Goal: Navigation & Orientation: Find specific page/section

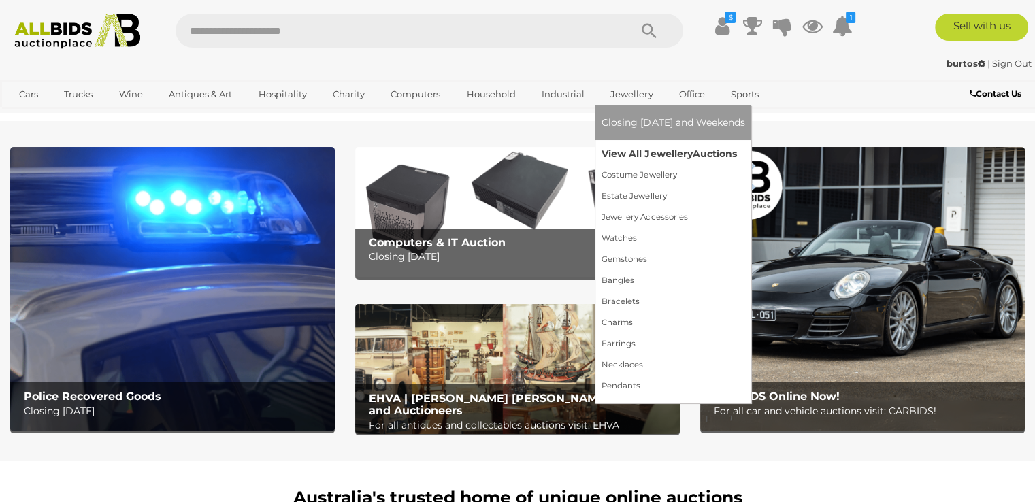
click at [632, 150] on link "View All Jewellery Auctions" at bounding box center [673, 154] width 143 height 21
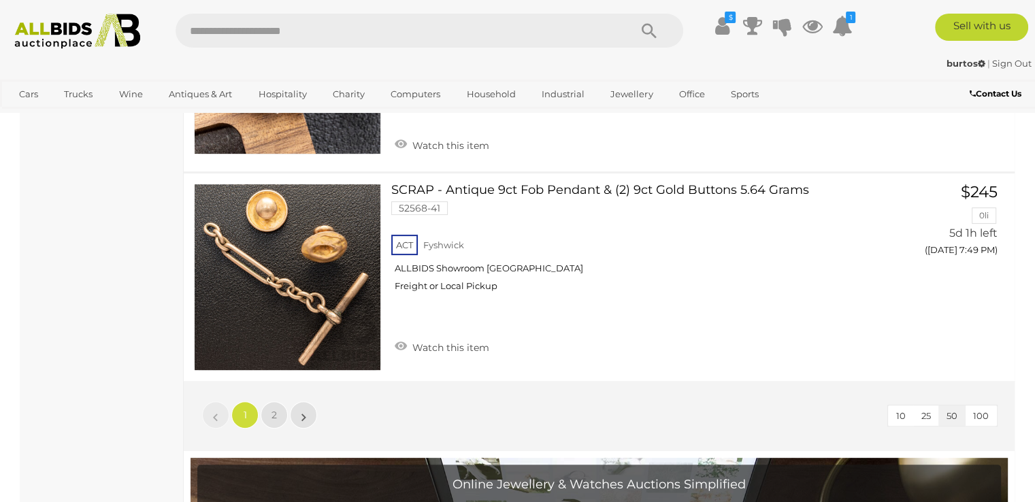
scroll to position [10549, 0]
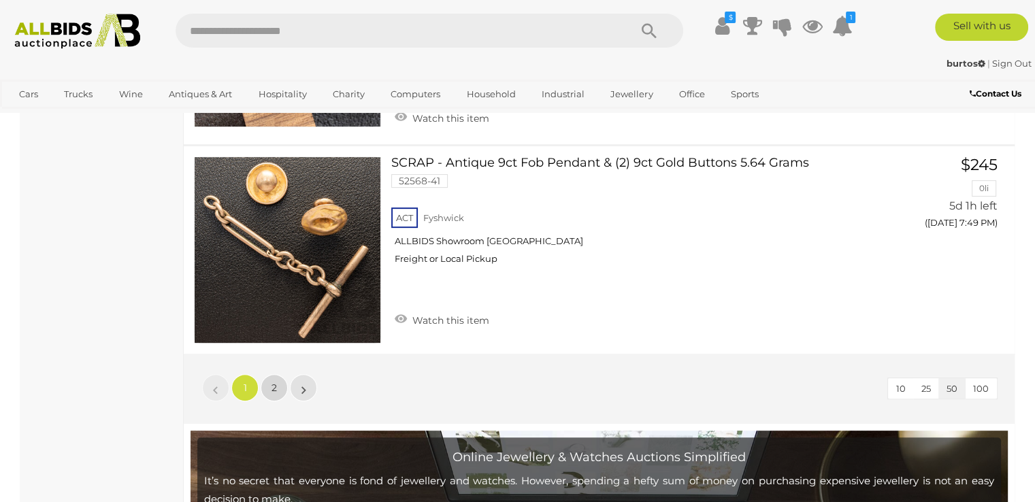
click at [270, 374] on link "2" at bounding box center [274, 387] width 27 height 27
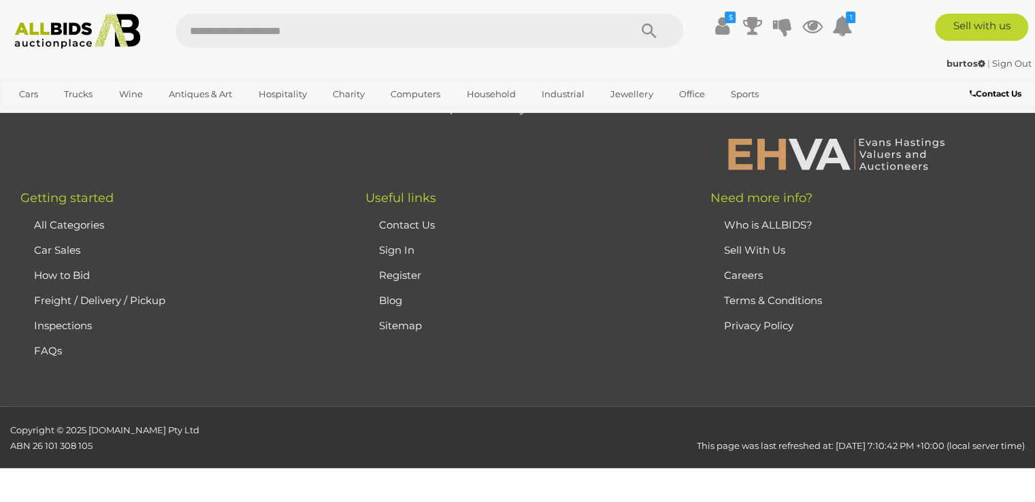
scroll to position [294, 0]
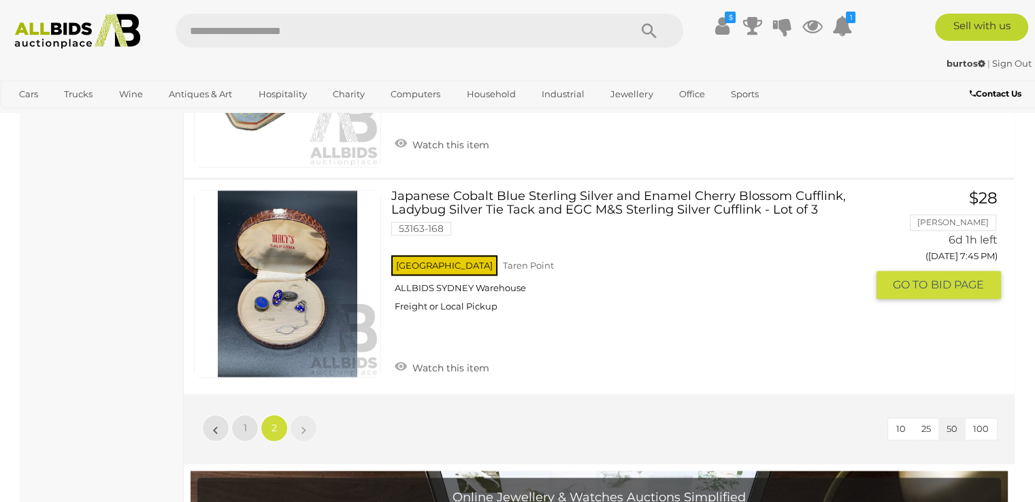
scroll to position [1995, 0]
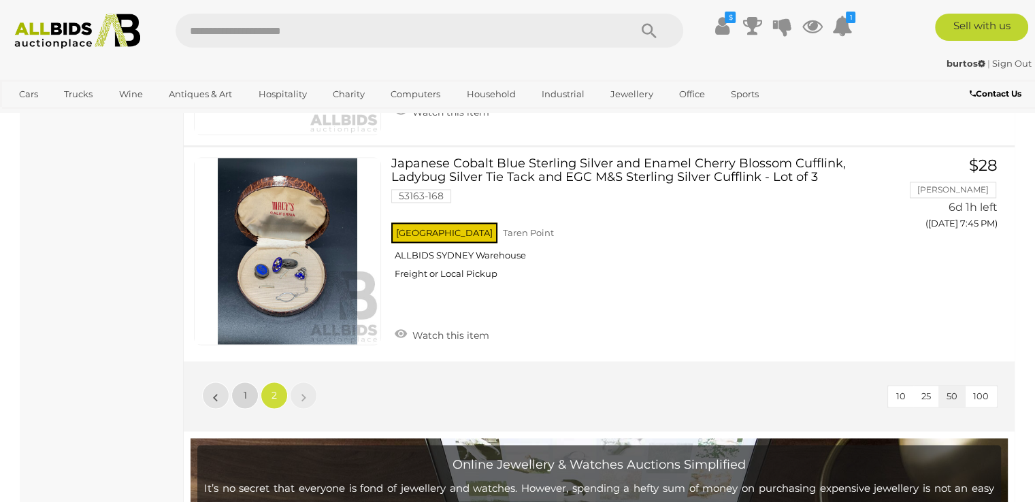
click at [241, 387] on link "1" at bounding box center [244, 395] width 27 height 27
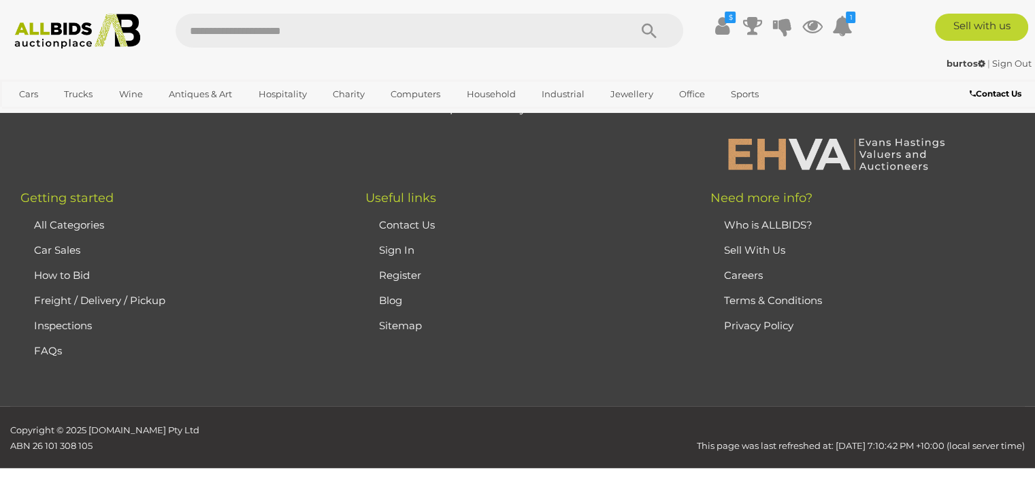
scroll to position [294, 0]
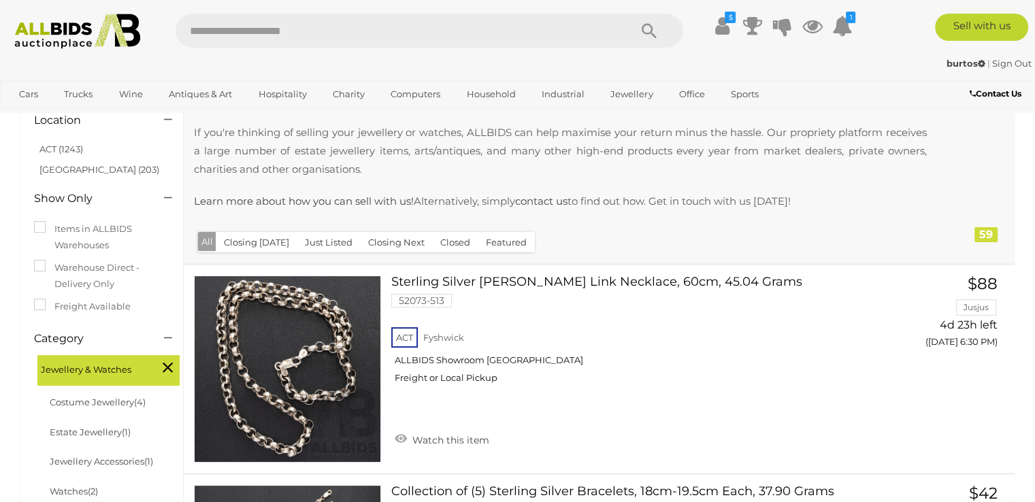
scroll to position [158, 0]
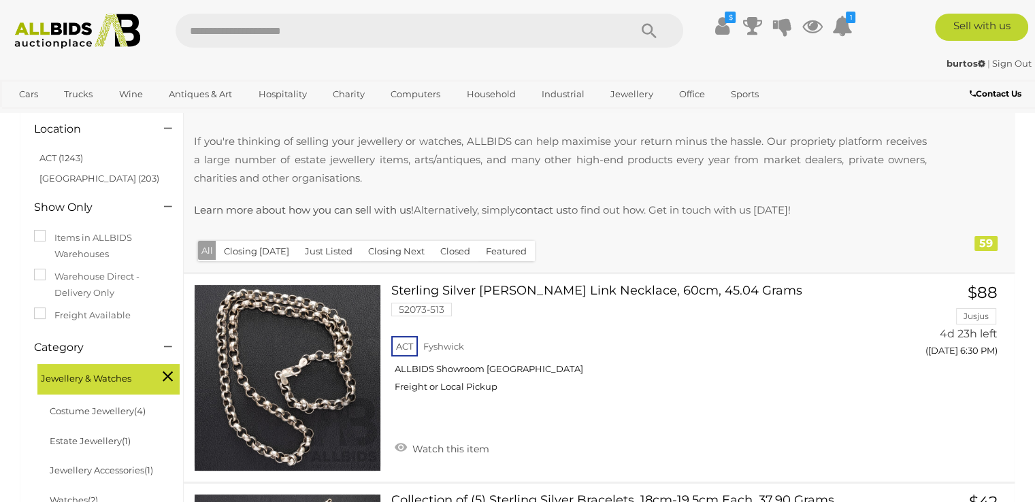
click at [448, 255] on button "Closed" at bounding box center [455, 251] width 46 height 21
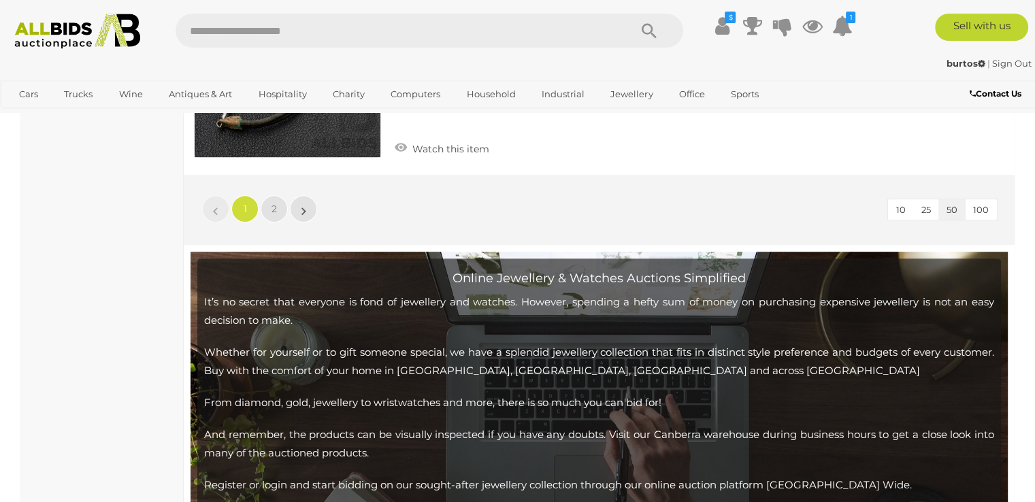
scroll to position [10821, 0]
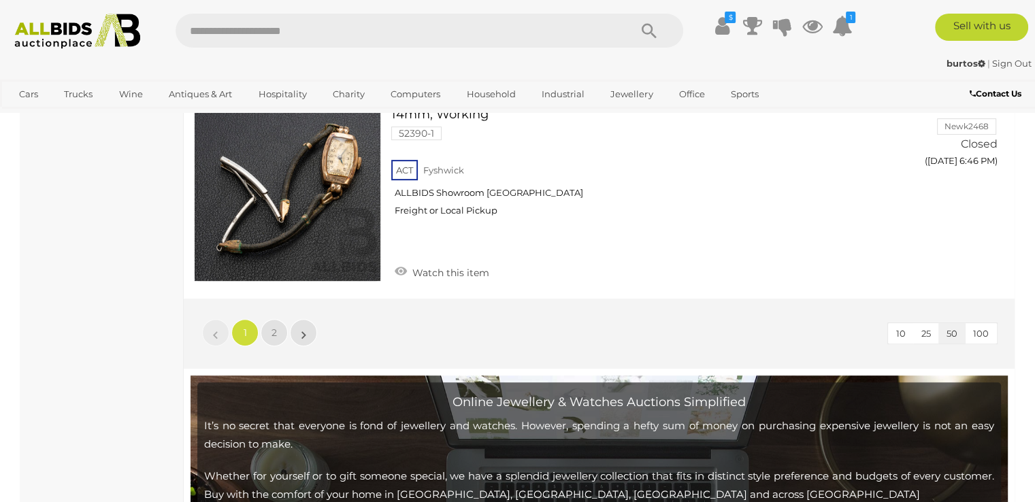
click at [249, 319] on link "1" at bounding box center [244, 332] width 27 height 27
click at [270, 319] on link "2" at bounding box center [274, 332] width 27 height 27
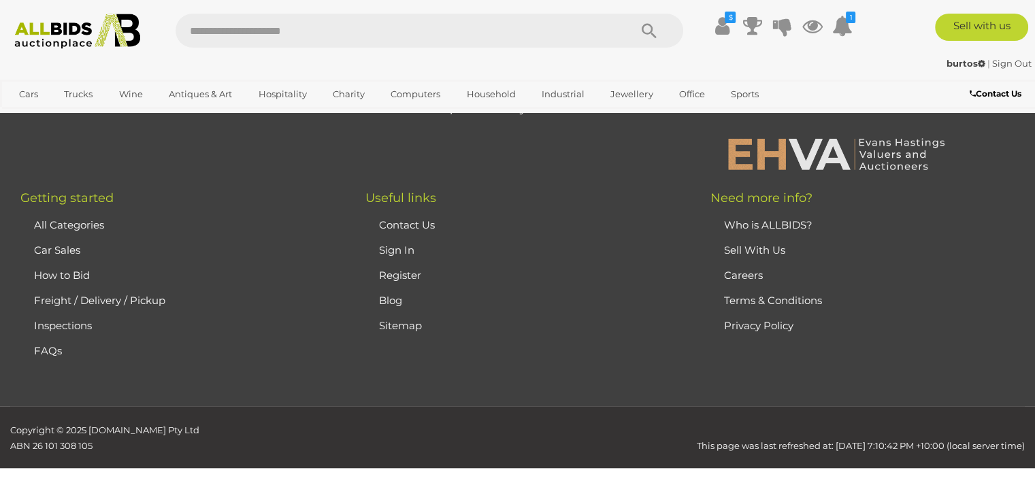
scroll to position [294, 0]
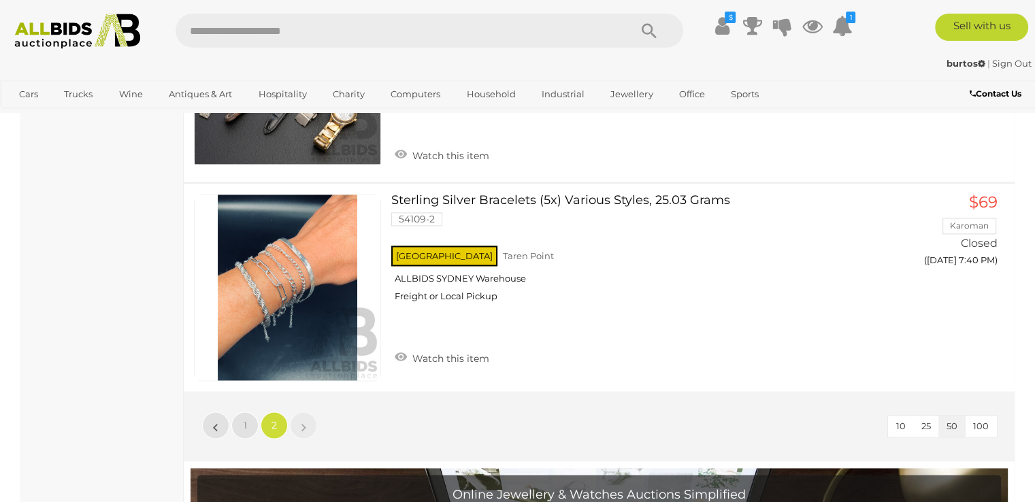
scroll to position [2200, 0]
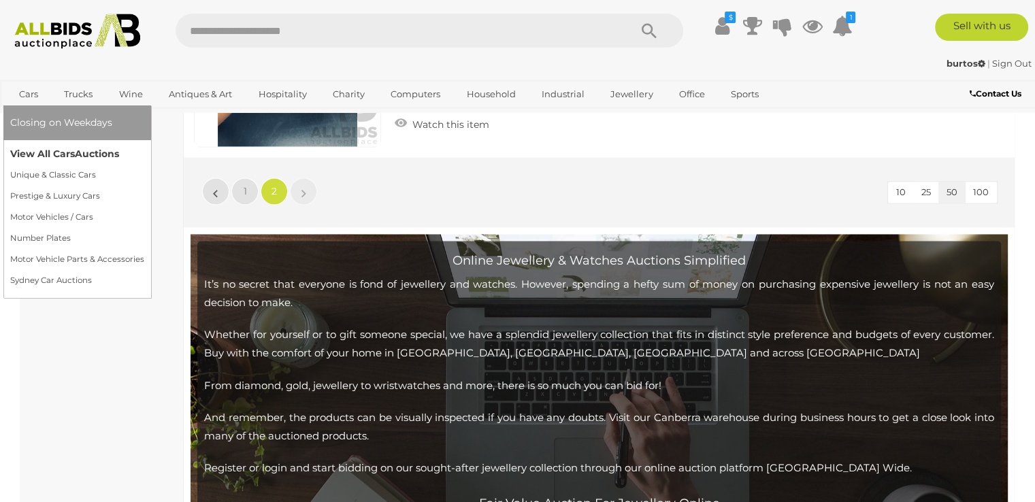
click at [24, 153] on link "View All Cars Auctions" at bounding box center [77, 154] width 134 height 21
